Goal: Task Accomplishment & Management: Manage account settings

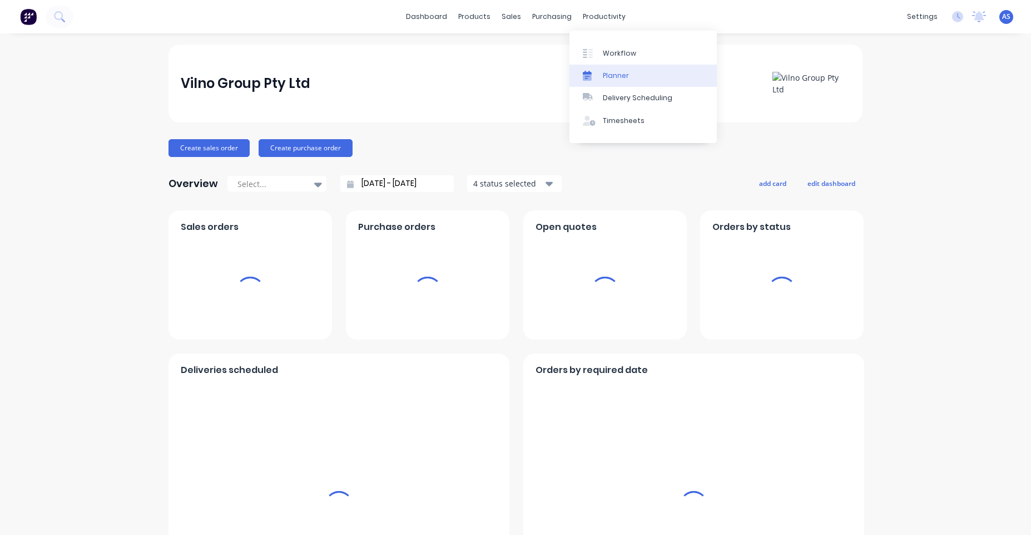
click at [613, 70] on link "Planner" at bounding box center [643, 76] width 147 height 22
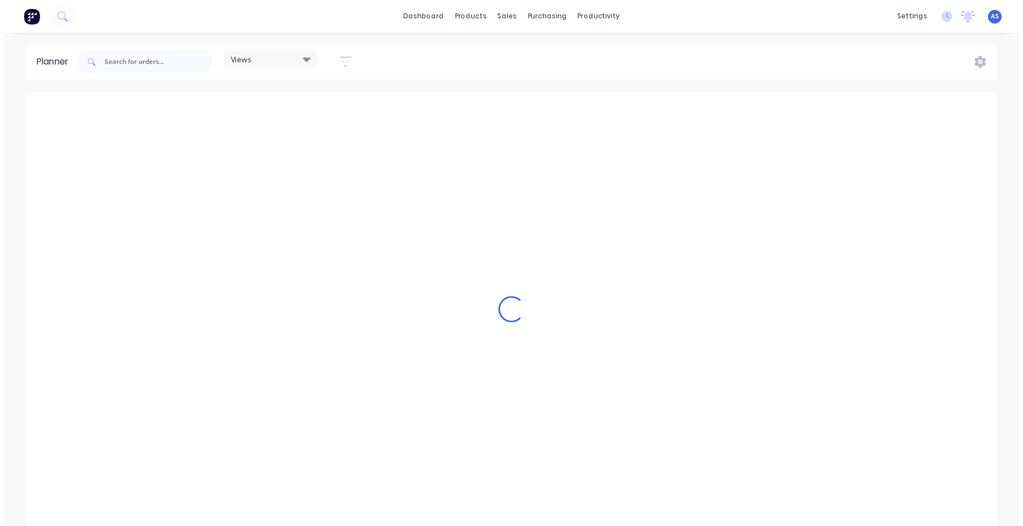
scroll to position [0, 3561]
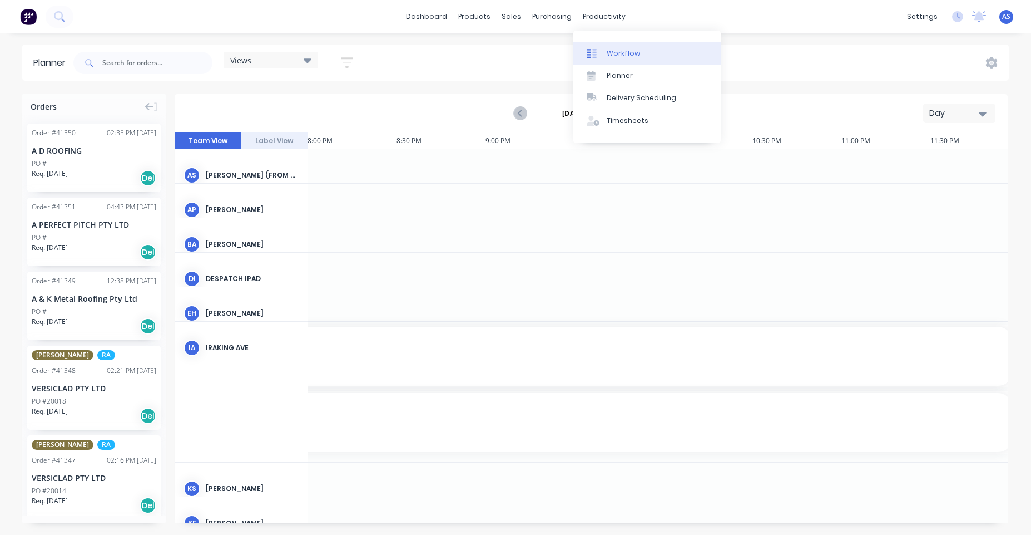
click at [608, 49] on div "Workflow" at bounding box center [623, 53] width 33 height 10
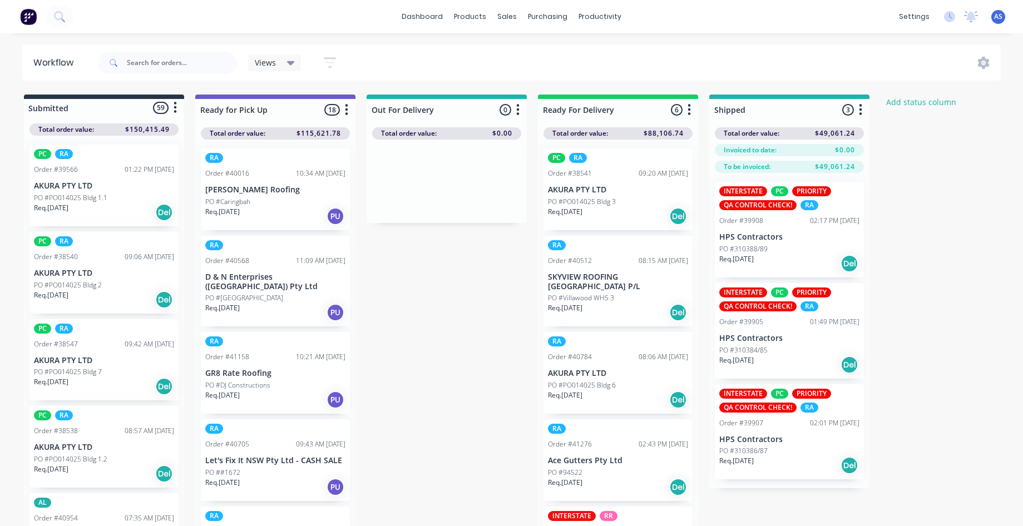
click at [418, 332] on div "Submitted 59 Status colour #273444 hex #273444 Save Cancel Summaries Total orde…" at bounding box center [597, 314] width 1210 height 438
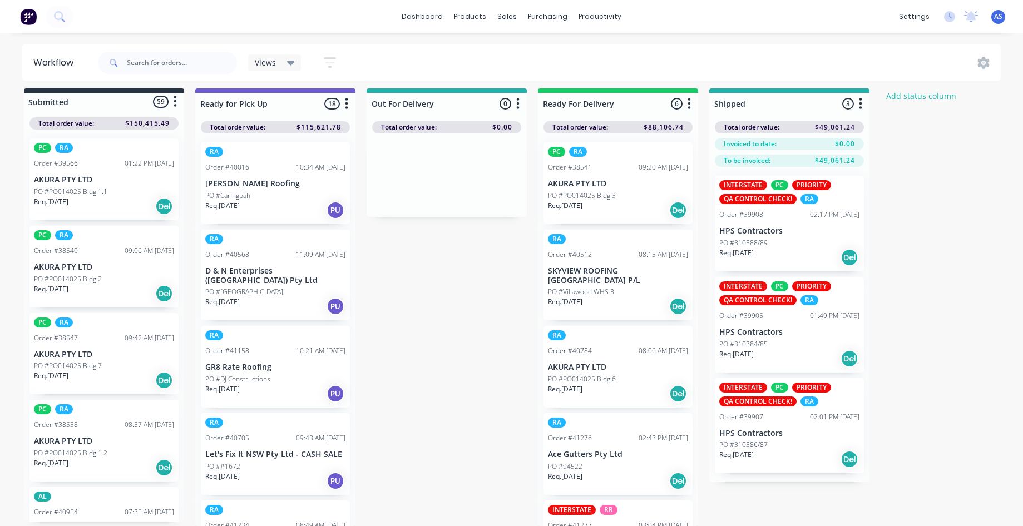
click at [328, 58] on icon "button" at bounding box center [330, 62] width 12 height 11
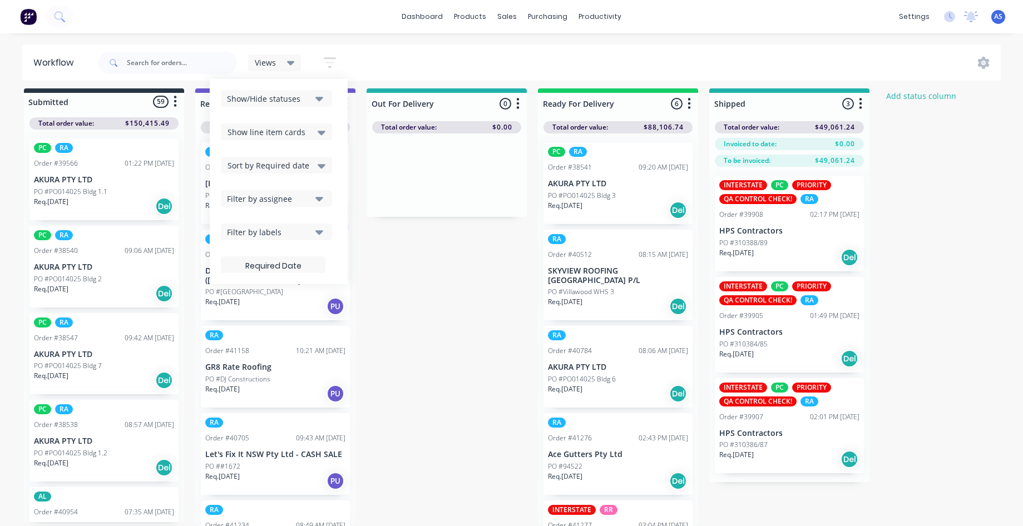
click at [296, 131] on span "Show line item cards" at bounding box center [267, 132] width 78 height 12
click at [268, 177] on div "Hide line item cards" at bounding box center [276, 176] width 111 height 20
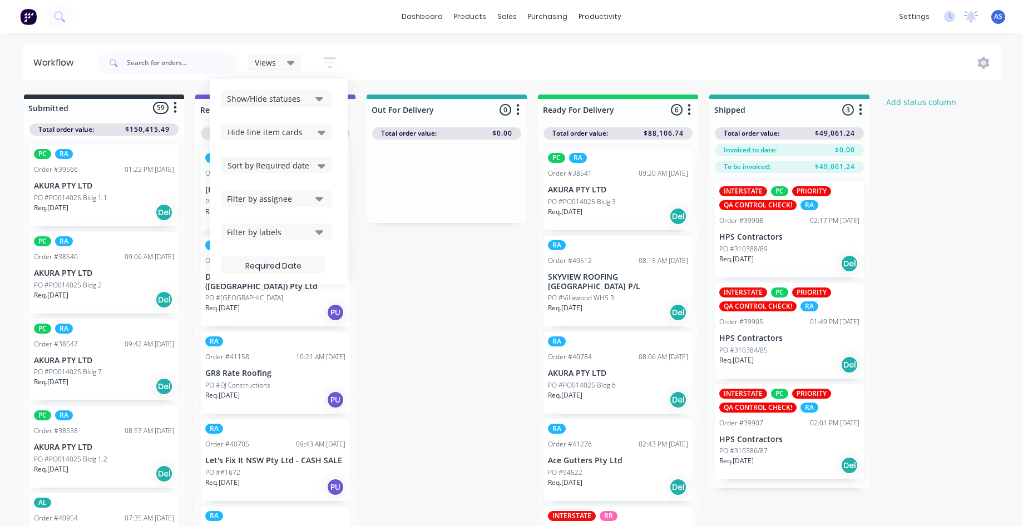
click at [432, 327] on div "Submitted 59 Status colour #273444 hex #273444 Save Cancel Summaries Total orde…" at bounding box center [597, 314] width 1210 height 438
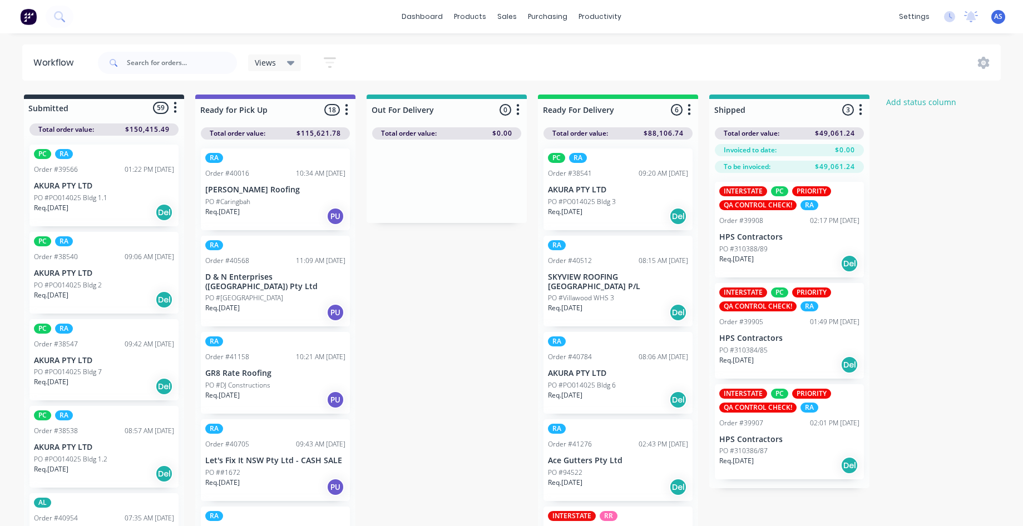
click at [288, 58] on icon at bounding box center [291, 63] width 8 height 12
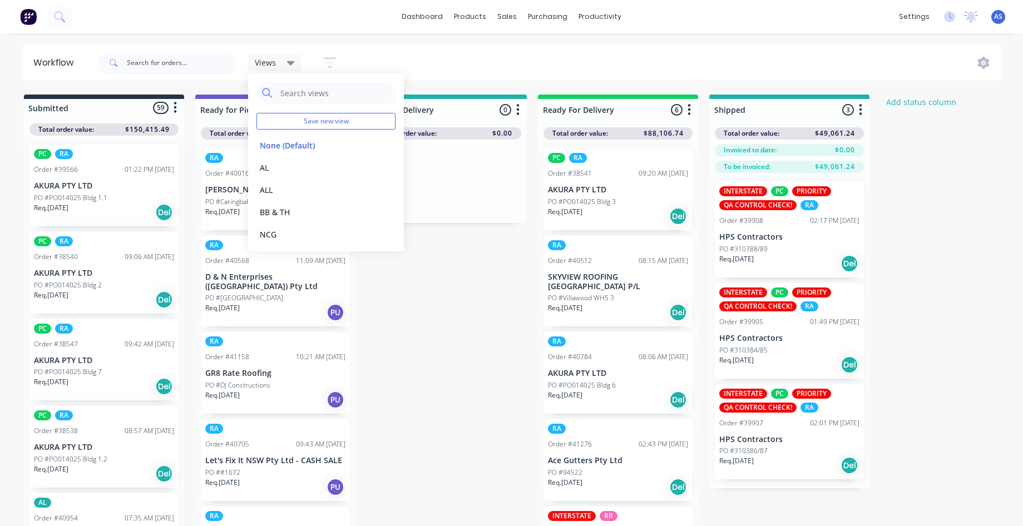
click at [335, 60] on icon "button" at bounding box center [330, 63] width 12 height 14
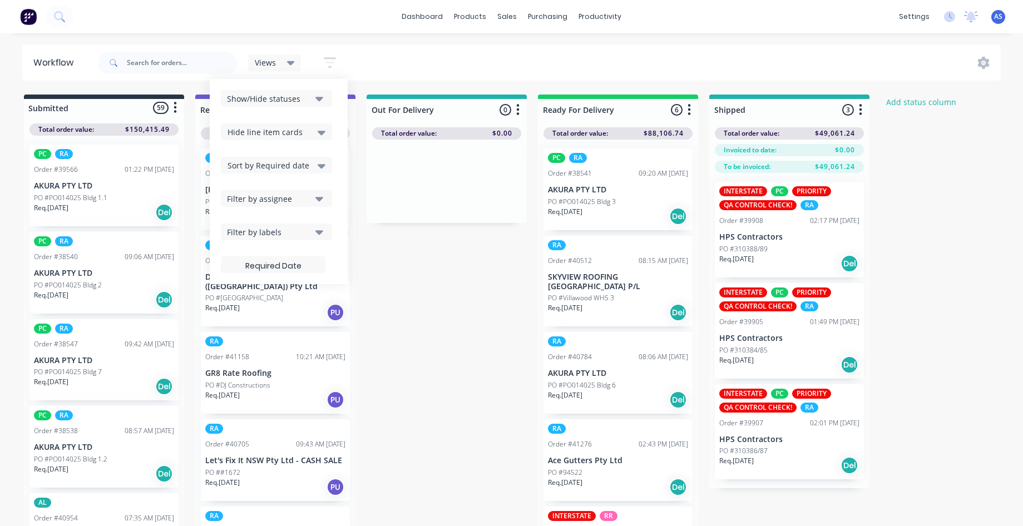
click at [314, 138] on div "Hide line item cards" at bounding box center [277, 131] width 98 height 13
click at [290, 152] on div "Show line item cards" at bounding box center [276, 156] width 111 height 20
click at [274, 131] on span "Show line item cards" at bounding box center [267, 132] width 78 height 12
click at [275, 172] on div "Hide line item cards" at bounding box center [276, 176] width 111 height 20
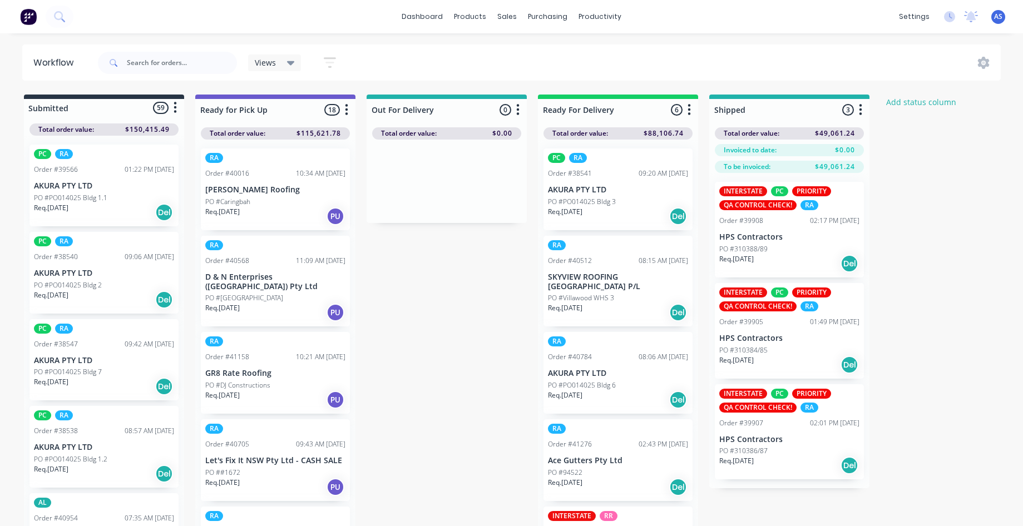
click at [482, 260] on div "Submitted 59 Status colour #273444 hex #273444 Save Cancel Summaries Total orde…" at bounding box center [597, 314] width 1210 height 438
click at [631, 215] on div "Req. [DATE] Del" at bounding box center [618, 216] width 140 height 19
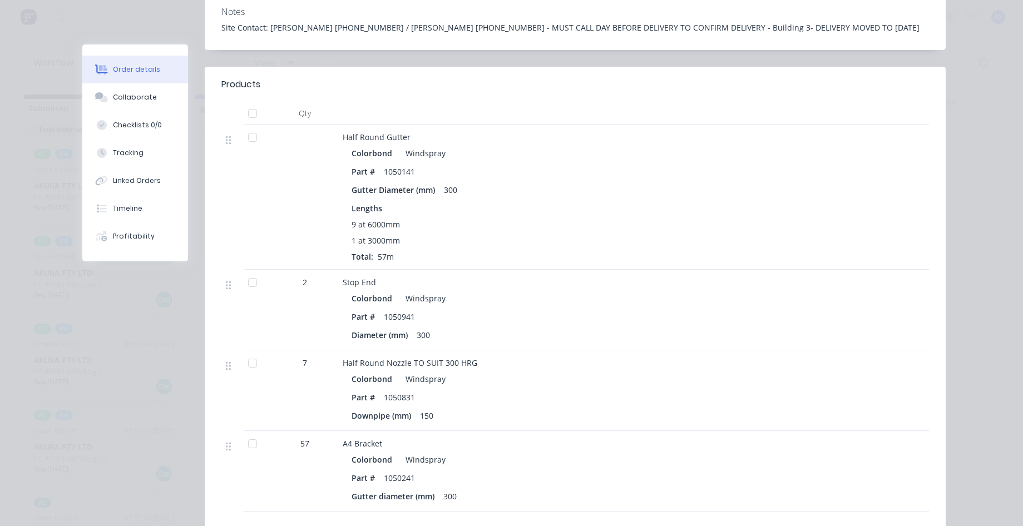
scroll to position [467, 0]
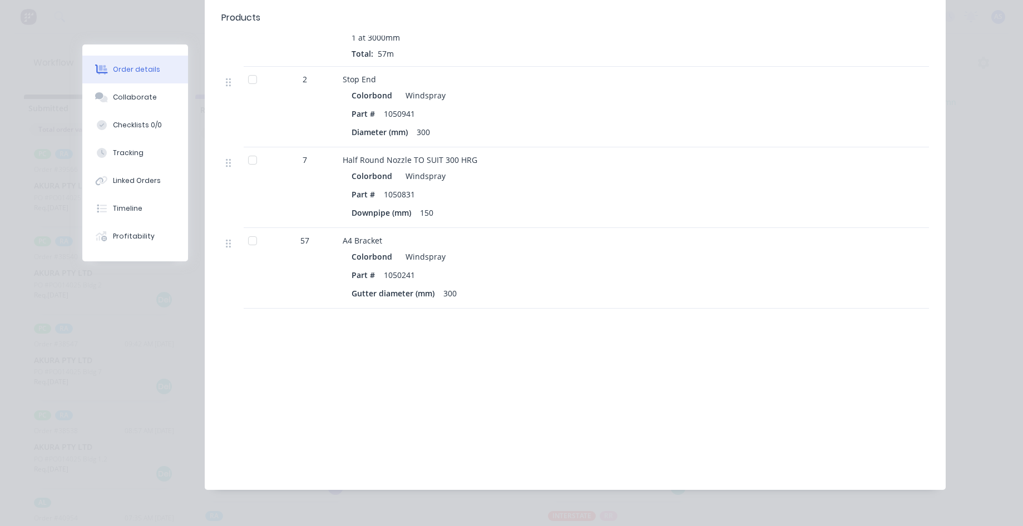
click at [999, 319] on div "Order details Collaborate Checklists 0/0 Tracking Linked Orders Timeline Profit…" at bounding box center [511, 263] width 1023 height 526
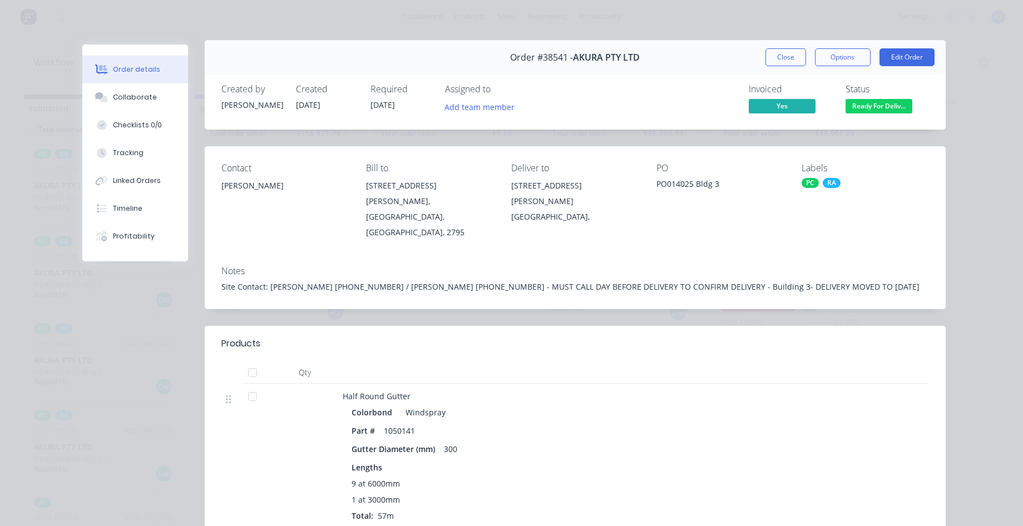
scroll to position [0, 0]
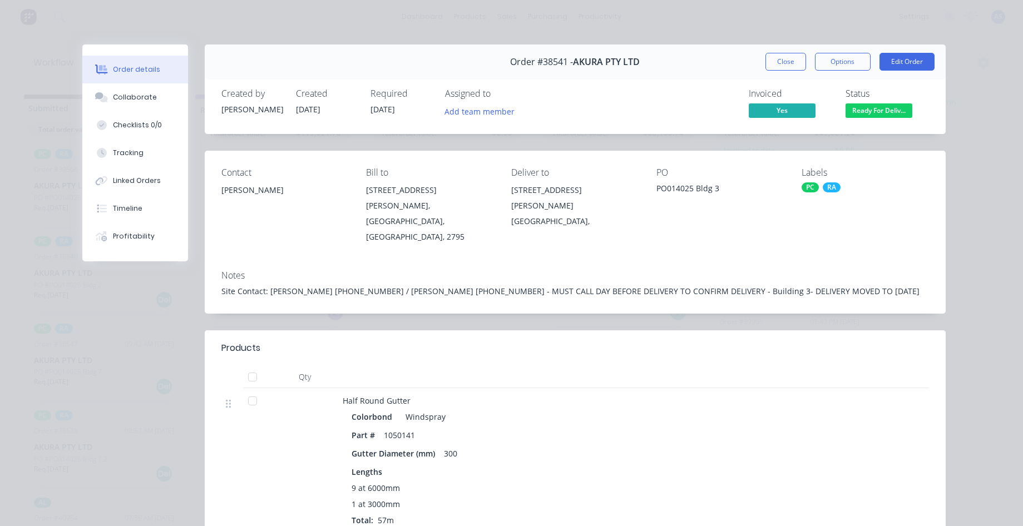
click at [992, 37] on div "Order details Collaborate Checklists 0/0 Tracking Linked Orders Timeline Profit…" at bounding box center [511, 263] width 1023 height 526
click at [782, 57] on button "Close" at bounding box center [785, 62] width 41 height 18
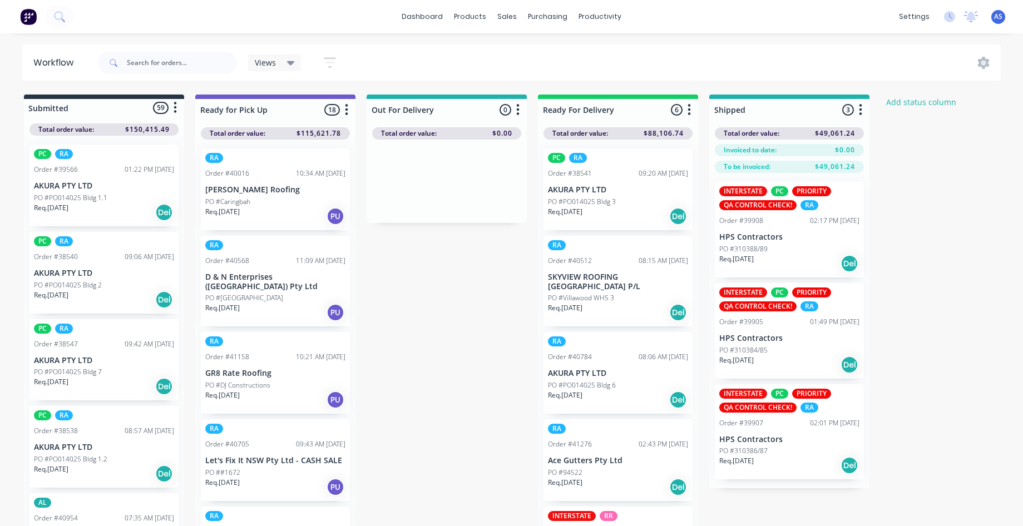
click at [319, 60] on button "button" at bounding box center [330, 63] width 36 height 22
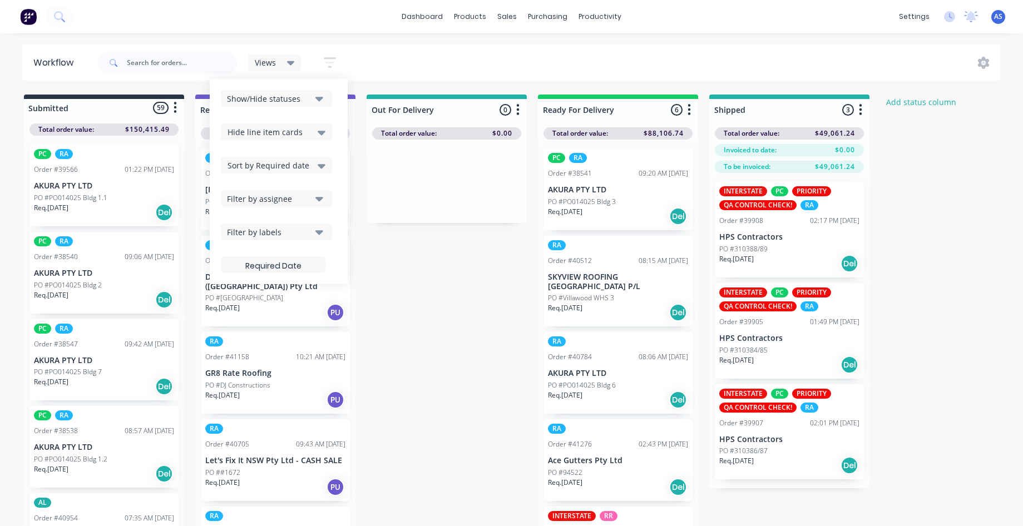
click at [296, 131] on span "Hide line item cards" at bounding box center [265, 132] width 75 height 12
click at [522, 338] on div "Submitted 59 Status colour #273444 hex #273444 Save Cancel Summaries Total orde…" at bounding box center [597, 314] width 1210 height 438
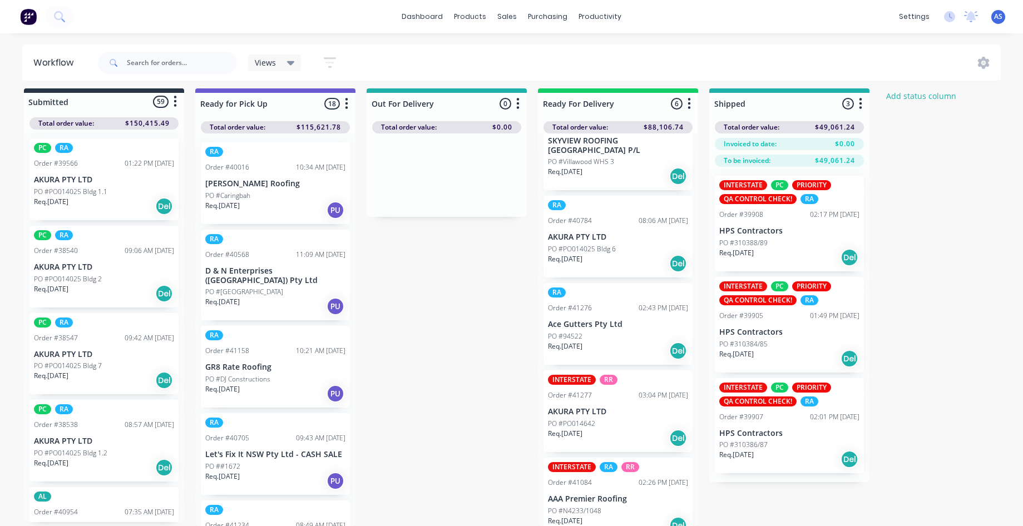
scroll to position [135, 0]
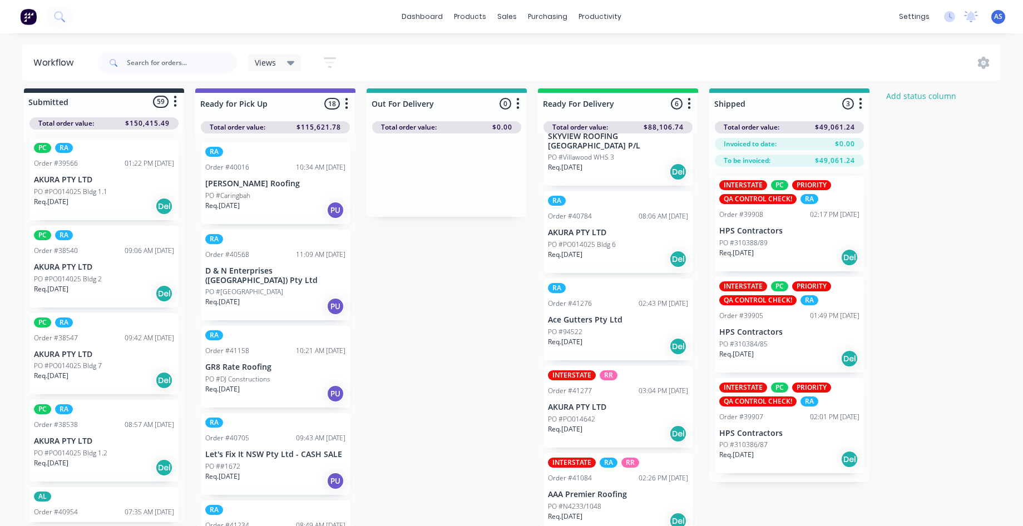
click at [266, 59] on span "Views" at bounding box center [265, 63] width 21 height 12
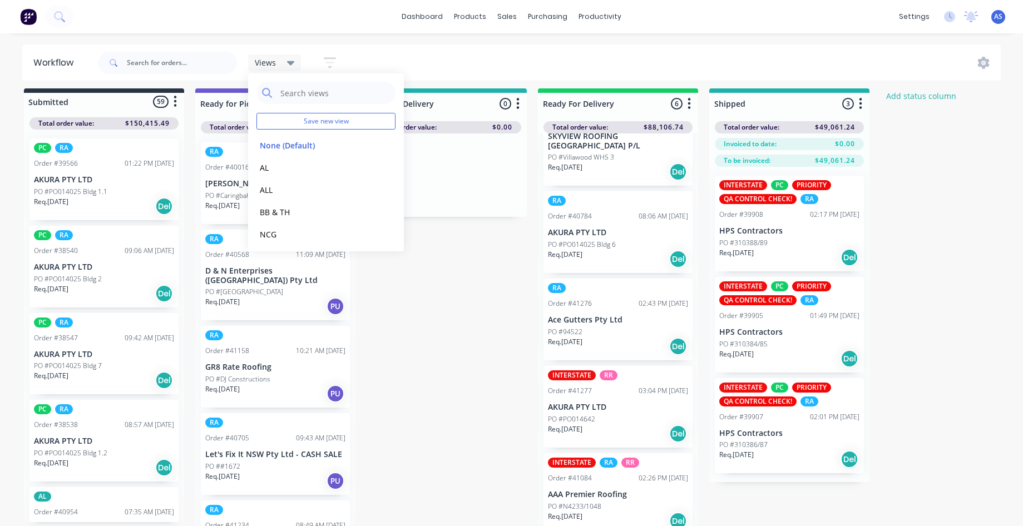
click at [468, 349] on div "Submitted 59 Status colour #273444 hex #273444 Save Cancel Summaries Total orde…" at bounding box center [597, 307] width 1210 height 438
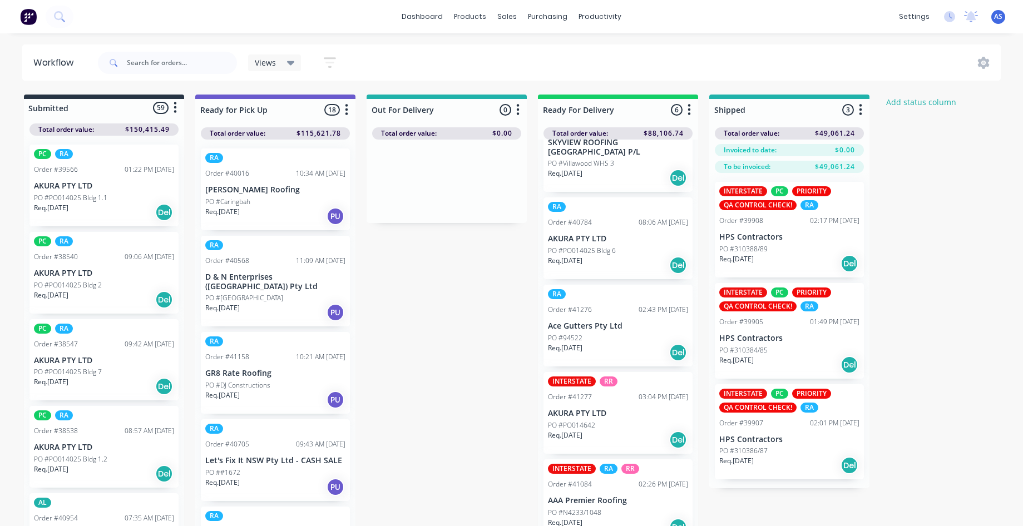
click at [265, 50] on div "Views Save new view None (Default) edit AL edit ALL edit BB & TH edit NCG edit …" at bounding box center [222, 62] width 253 height 33
click at [270, 63] on span "Views" at bounding box center [265, 63] width 21 height 12
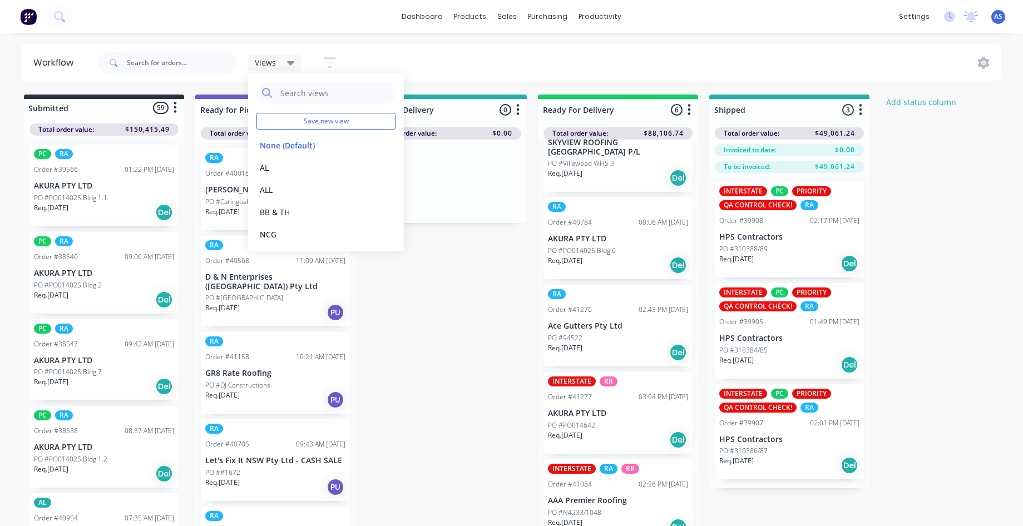
click at [327, 61] on icon "button" at bounding box center [330, 63] width 12 height 14
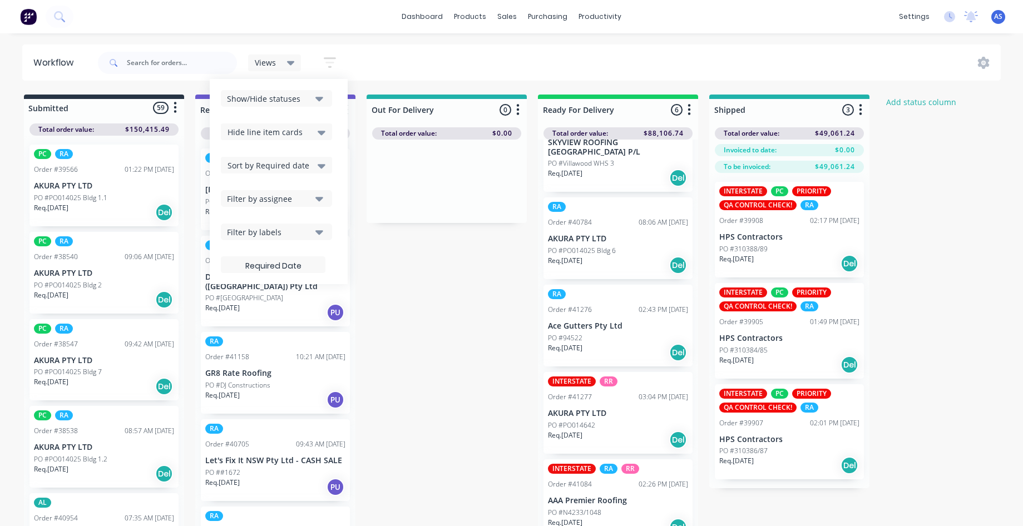
click at [304, 133] on div "Hide line item cards" at bounding box center [277, 131] width 98 height 13
click at [500, 362] on div "Submitted 59 Status colour #273444 hex #273444 Save Cancel Summaries Total orde…" at bounding box center [597, 314] width 1210 height 438
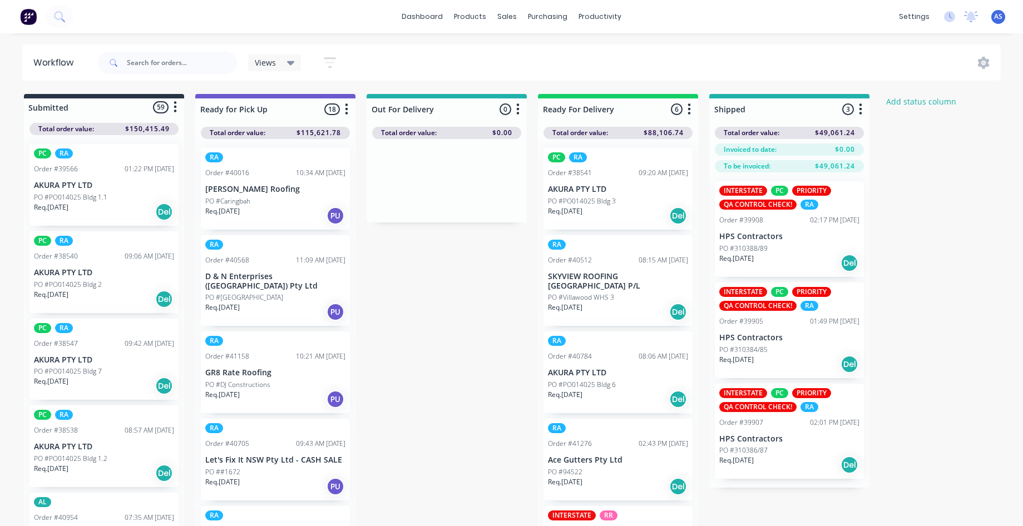
scroll to position [0, 0]
click at [263, 56] on div "Views" at bounding box center [274, 63] width 53 height 17
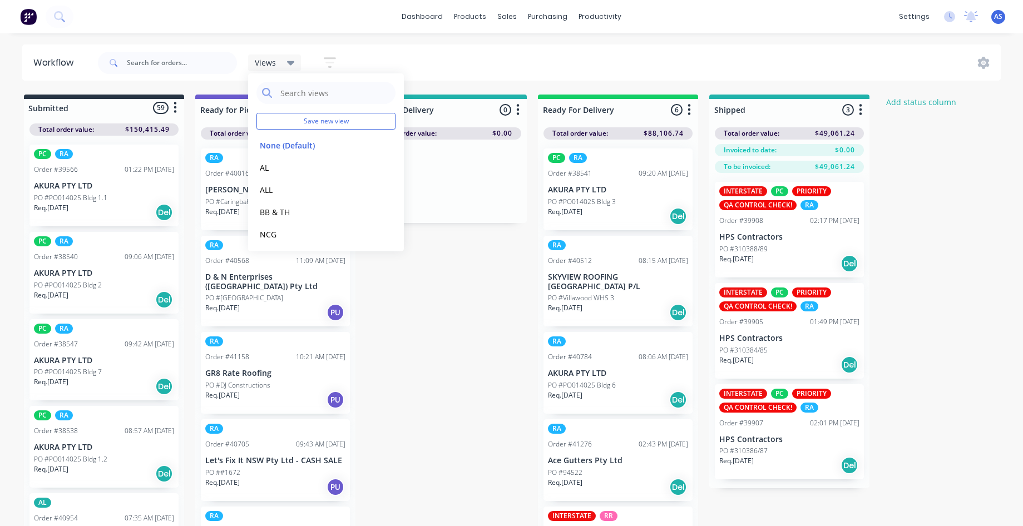
click at [342, 63] on button "button" at bounding box center [330, 63] width 36 height 22
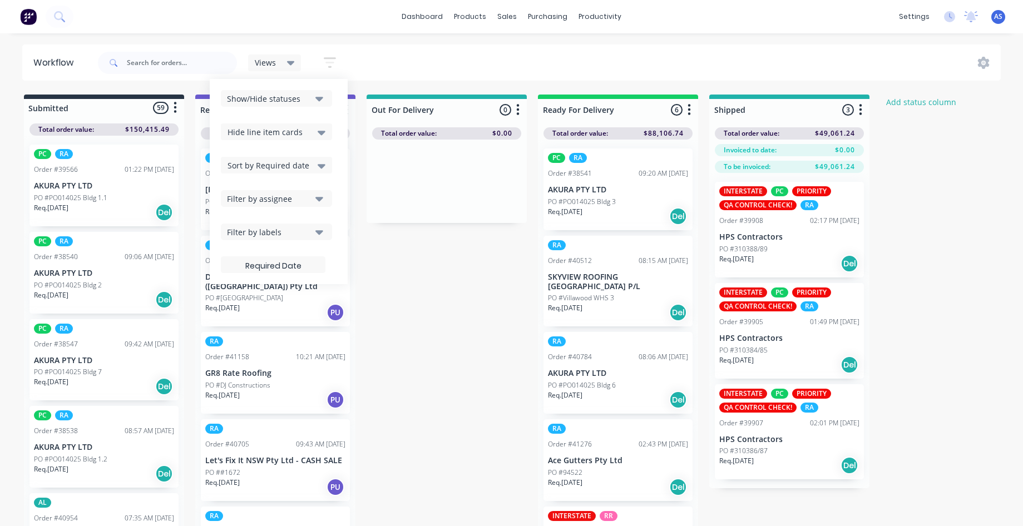
click at [331, 61] on icon "button" at bounding box center [330, 63] width 12 height 14
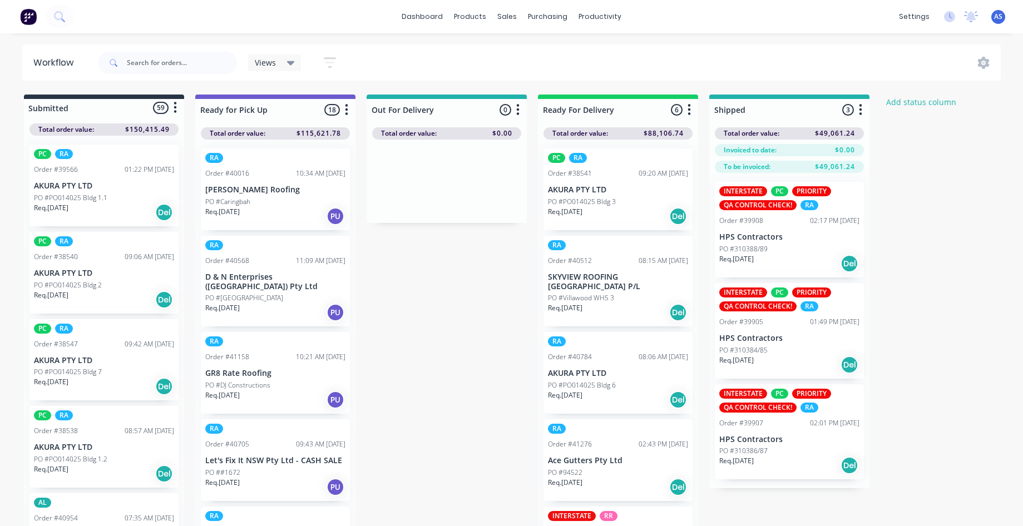
click at [330, 61] on icon "button" at bounding box center [330, 63] width 12 height 14
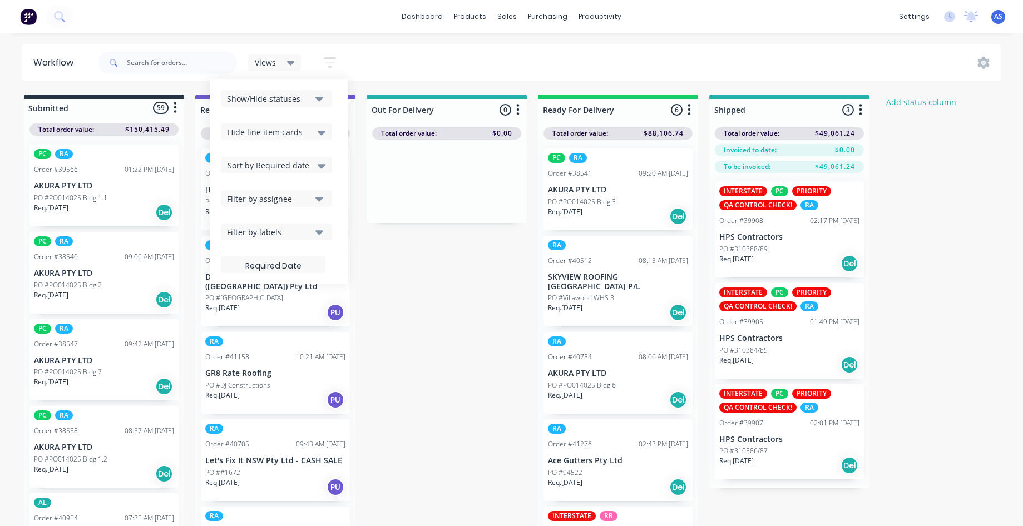
click at [313, 134] on div "Hide line item cards" at bounding box center [277, 131] width 98 height 13
click at [293, 154] on div "Show line item cards" at bounding box center [276, 156] width 111 height 20
click at [290, 134] on span "Show line item cards" at bounding box center [267, 132] width 78 height 12
click at [287, 176] on div "Hide line item cards" at bounding box center [276, 176] width 111 height 20
click at [463, 314] on div "Submitted 59 Status colour #273444 hex #273444 Save Cancel Summaries Total orde…" at bounding box center [597, 314] width 1210 height 438
